Goal: Task Accomplishment & Management: Use online tool/utility

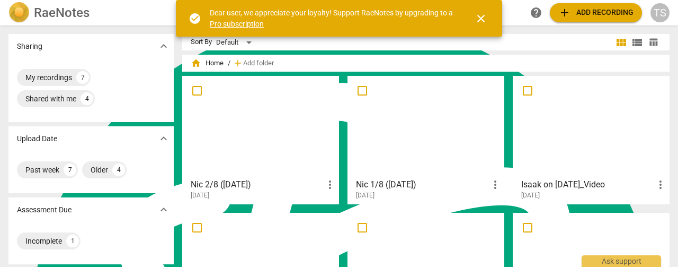
scroll to position [53, 0]
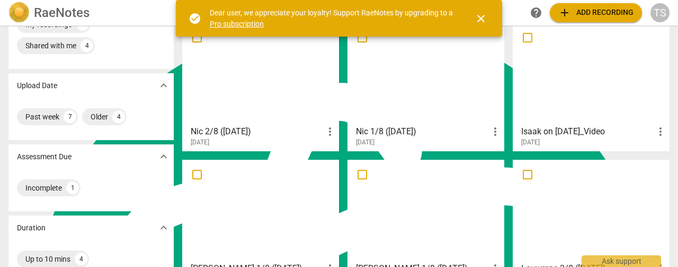
click at [595, 84] on div at bounding box center [591, 73] width 149 height 94
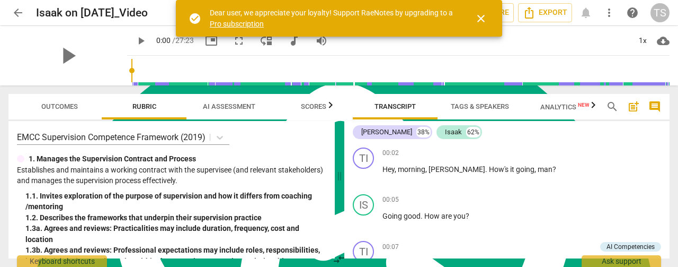
click at [211, 105] on span "AI Assessment" at bounding box center [229, 106] width 52 height 8
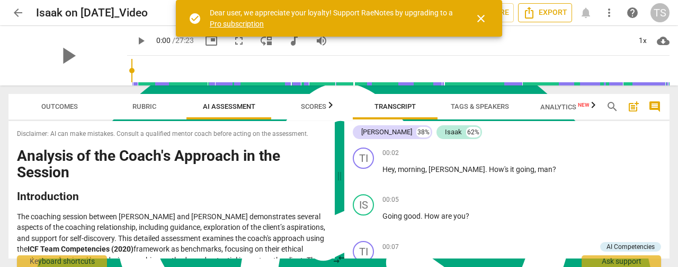
click at [547, 11] on span "Export" at bounding box center [545, 12] width 45 height 13
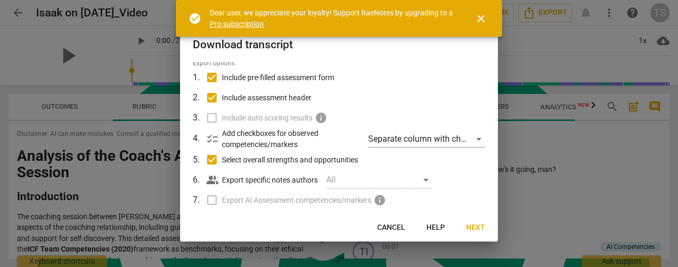
scroll to position [53, 0]
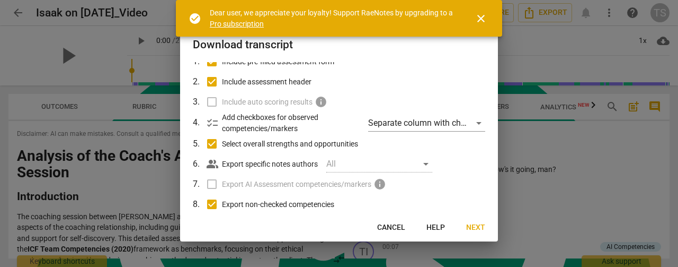
click at [209, 98] on label "Include auto scoring results info" at bounding box center [338, 102] width 278 height 20
click at [471, 121] on div "Separate column with check marks" at bounding box center [426, 122] width 117 height 17
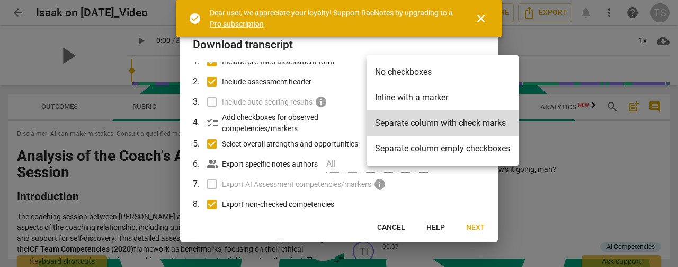
click at [471, 121] on li "Separate column with check marks" at bounding box center [443, 122] width 152 height 25
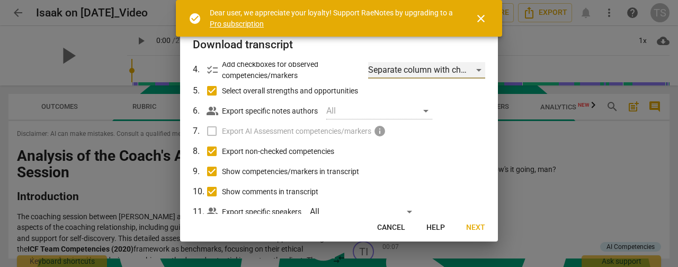
scroll to position [82, 0]
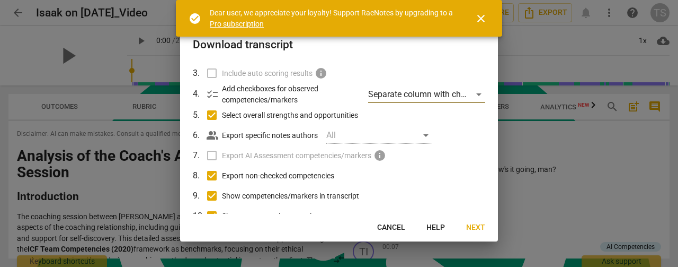
click at [424, 134] on div "All" at bounding box center [379, 135] width 106 height 17
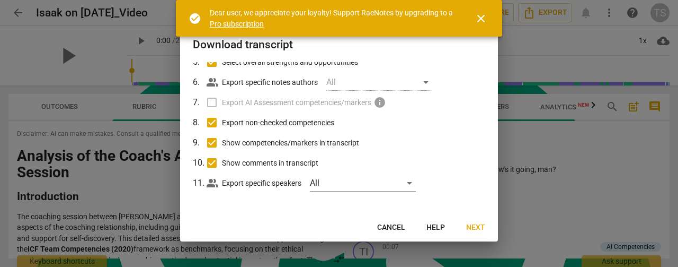
click at [477, 226] on span "Next" at bounding box center [475, 227] width 19 height 11
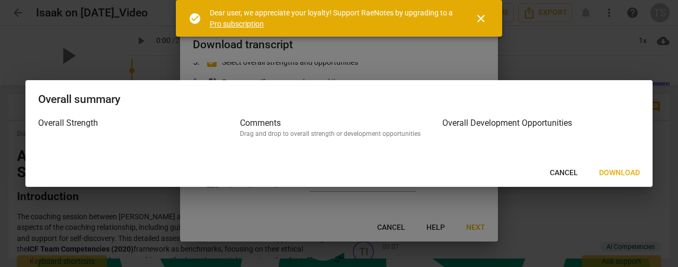
click at [608, 173] on span "Download" at bounding box center [619, 172] width 41 height 11
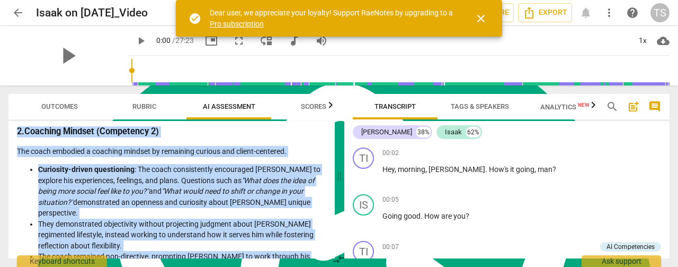
scroll to position [0, 0]
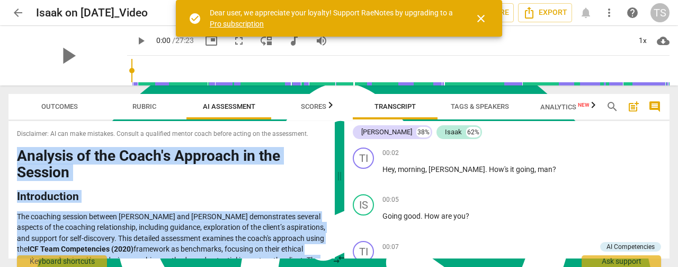
drag, startPoint x: 157, startPoint y: 244, endPoint x: 18, endPoint y: 146, distance: 169.9
type textarea "Loremips do sit Ametc'a Elitsedd ei tem Incidid Utlaboreetdo Mag aliquaen admin…"
click at [18, 146] on div "Disclaimer: AI can make mistakes. Consult a qualified mentor coach before actin…" at bounding box center [171, 189] width 326 height 137
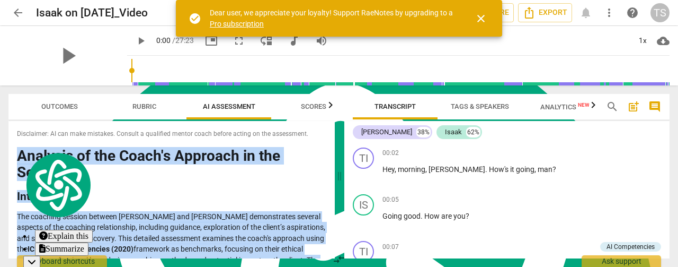
copy div "Loremips do sit Ametc'a Elitsedd ei tem Incidid Utlaboreetdo Mag aliquaen admin…"
click at [482, 16] on span "close" at bounding box center [481, 18] width 13 height 13
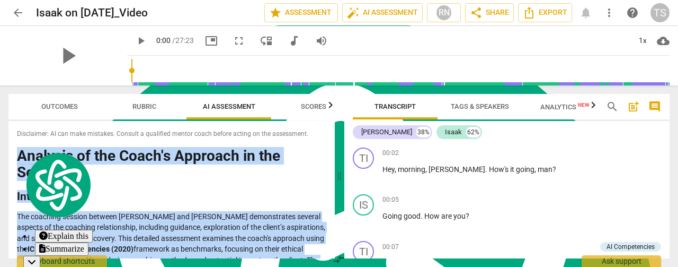
click at [15, 13] on span "arrow_back" at bounding box center [18, 12] width 13 height 13
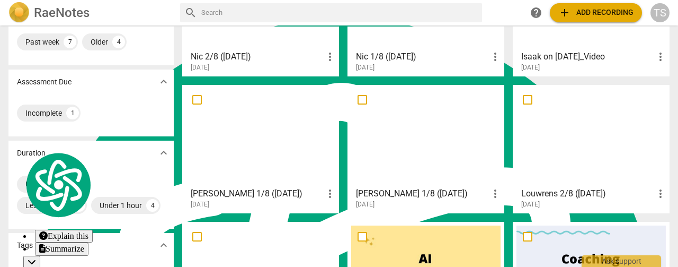
scroll to position [159, 0]
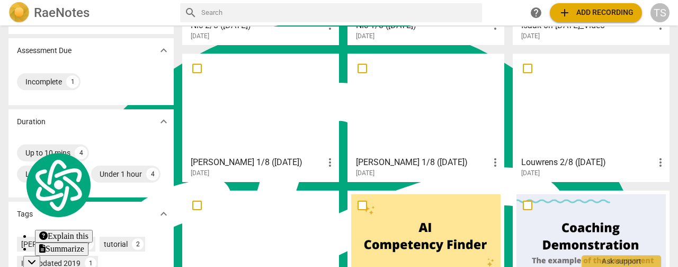
click at [236, 86] on div at bounding box center [260, 104] width 149 height 94
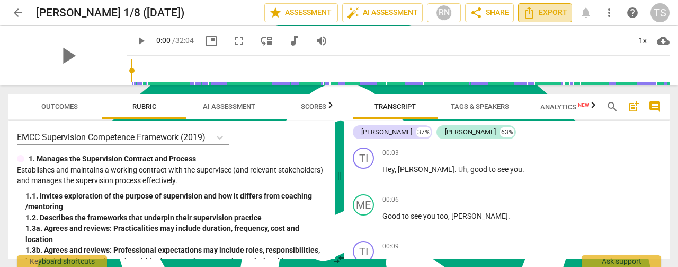
click at [535, 15] on icon "Export" at bounding box center [529, 12] width 13 height 13
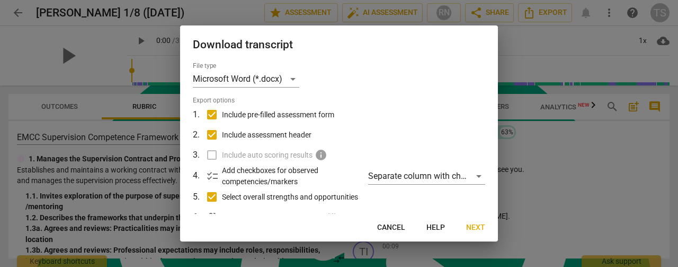
click at [463, 230] on button "Next" at bounding box center [476, 227] width 36 height 19
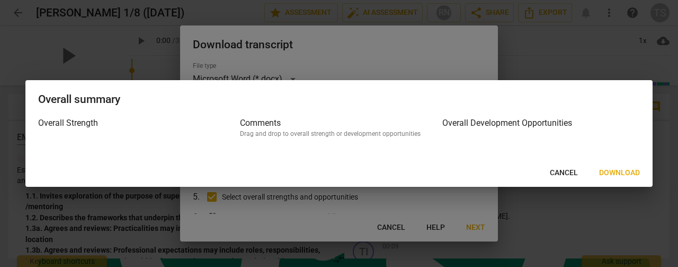
click at [606, 174] on span "Download" at bounding box center [619, 172] width 41 height 11
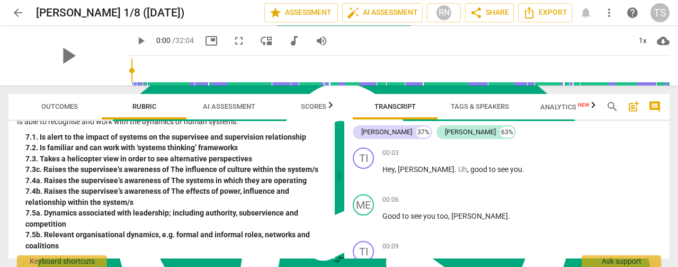
scroll to position [1224, 0]
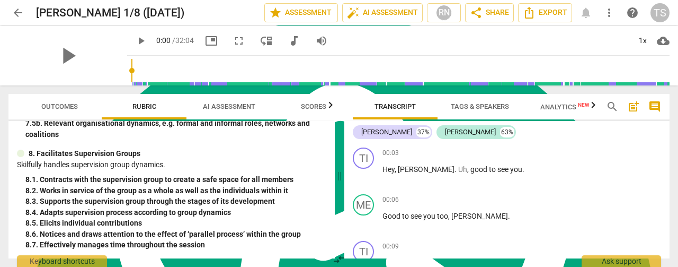
click at [224, 109] on span "AI Assessment" at bounding box center [229, 106] width 52 height 8
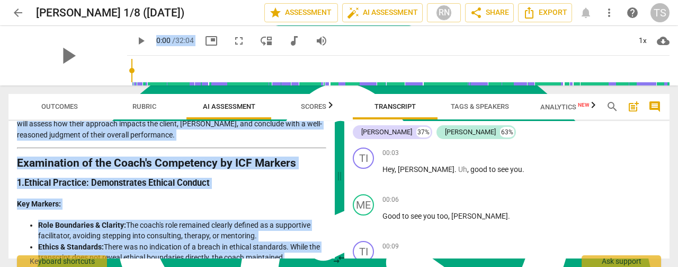
scroll to position [0, 0]
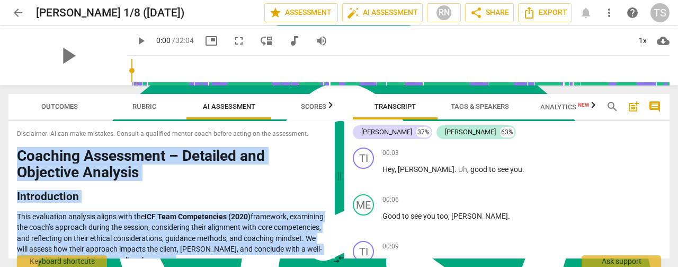
drag, startPoint x: 87, startPoint y: 243, endPoint x: 15, endPoint y: 153, distance: 115.4
click at [15, 153] on div "Disclaimer: AI can make mistakes. Consult a qualified mentor coach before actin…" at bounding box center [171, 189] width 326 height 137
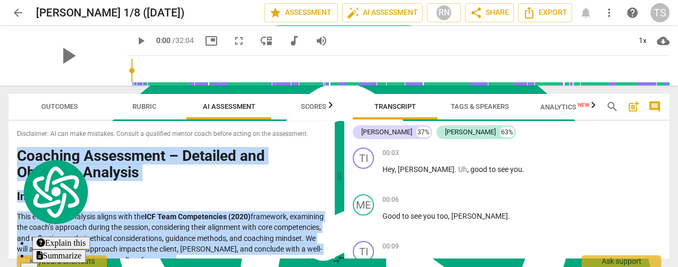
copy div "Loremips Dolorsitam – Consecte adi Elitseddo Eiusmodt Incididuntut Labo etdolor…"
click at [13, 12] on span "arrow_back" at bounding box center [18, 12] width 13 height 13
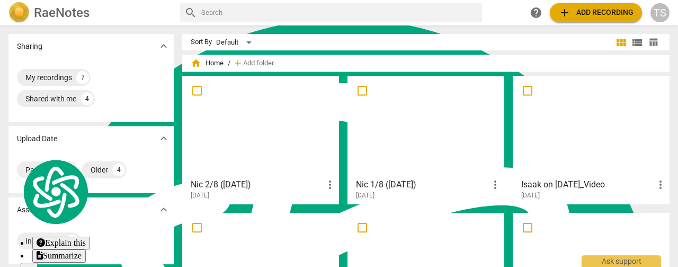
click at [442, 246] on div at bounding box center [425, 263] width 149 height 94
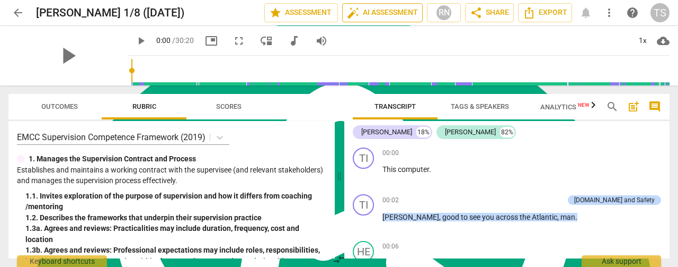
click at [372, 16] on span "auto_fix_high AI Assessment" at bounding box center [382, 12] width 71 height 13
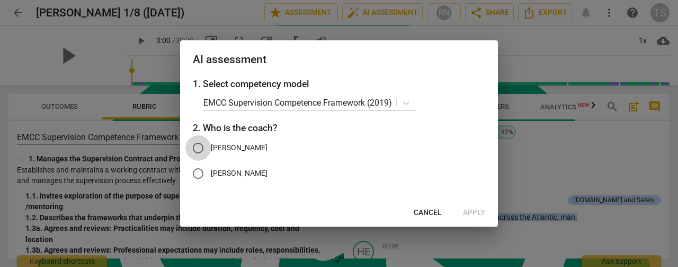
click at [198, 145] on input "[PERSON_NAME]" at bounding box center [197, 147] width 25 height 25
radio input "true"
click at [477, 217] on span "Apply" at bounding box center [474, 212] width 22 height 11
click at [472, 210] on span "Apply" at bounding box center [474, 212] width 22 height 11
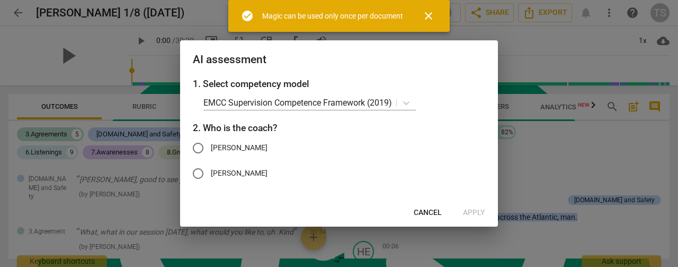
click at [426, 19] on span "close" at bounding box center [428, 16] width 13 height 13
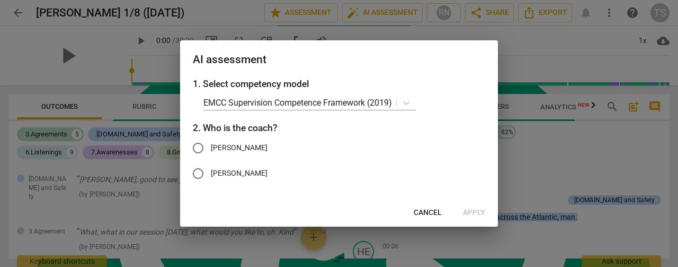
click at [430, 214] on span "Cancel" at bounding box center [428, 212] width 28 height 11
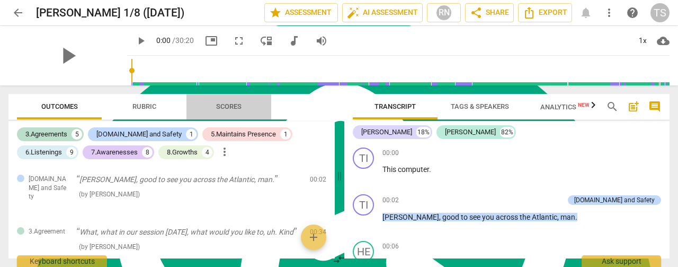
click at [236, 112] on span "Scores" at bounding box center [228, 107] width 51 height 14
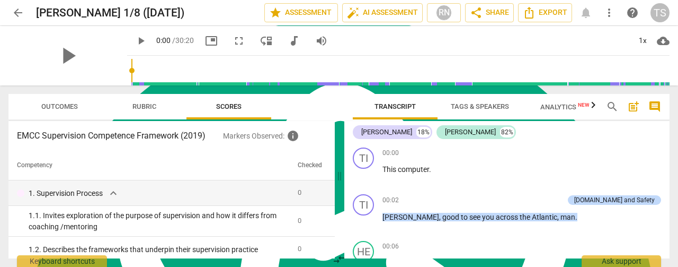
click at [19, 13] on span "arrow_back" at bounding box center [18, 12] width 13 height 13
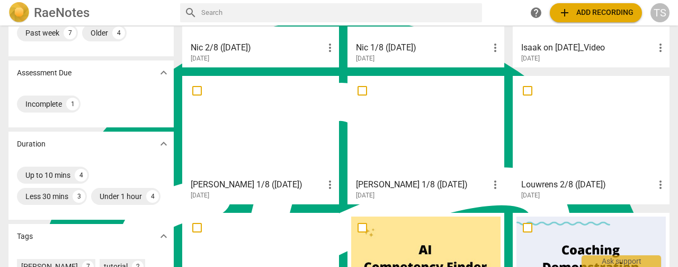
scroll to position [106, 0]
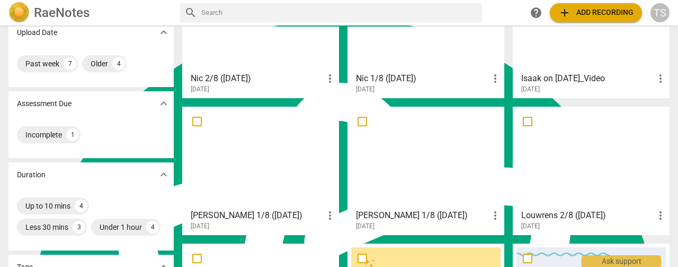
click at [377, 179] on div at bounding box center [425, 157] width 149 height 94
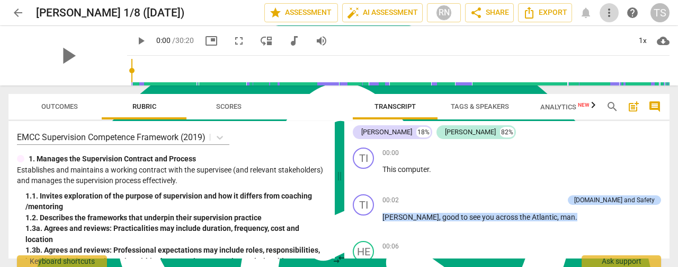
click at [609, 14] on span "more_vert" at bounding box center [609, 12] width 13 height 13
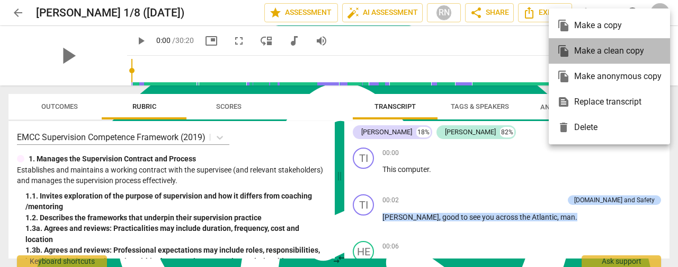
click at [607, 46] on div "file_copy Make a clean copy" at bounding box center [609, 50] width 104 height 25
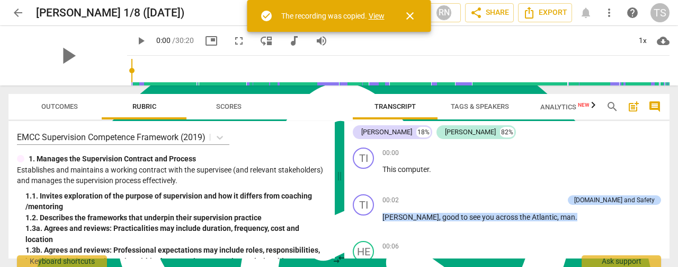
click at [374, 17] on link "View" at bounding box center [377, 16] width 16 height 8
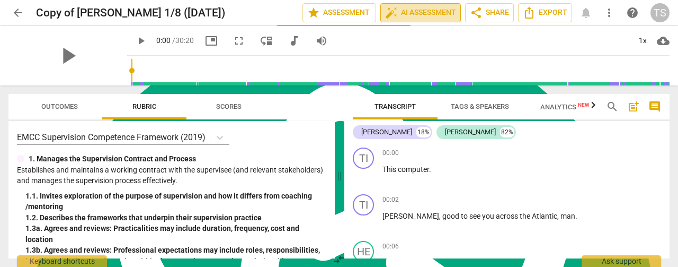
click at [401, 14] on span "auto_fix_high AI Assessment" at bounding box center [420, 12] width 71 height 13
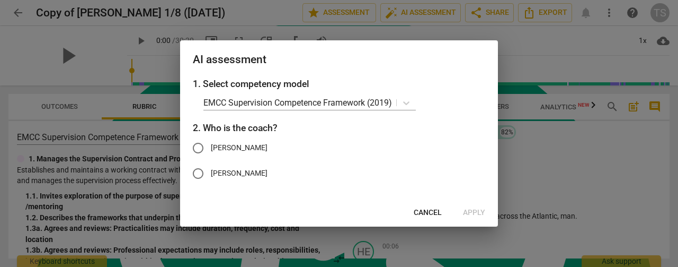
click at [225, 149] on label "[PERSON_NAME]" at bounding box center [330, 147] width 291 height 25
click at [211, 149] on input "[PERSON_NAME]" at bounding box center [197, 147] width 25 height 25
radio input "true"
click at [480, 214] on span "Apply" at bounding box center [474, 212] width 22 height 11
